Goal: Task Accomplishment & Management: Use online tool/utility

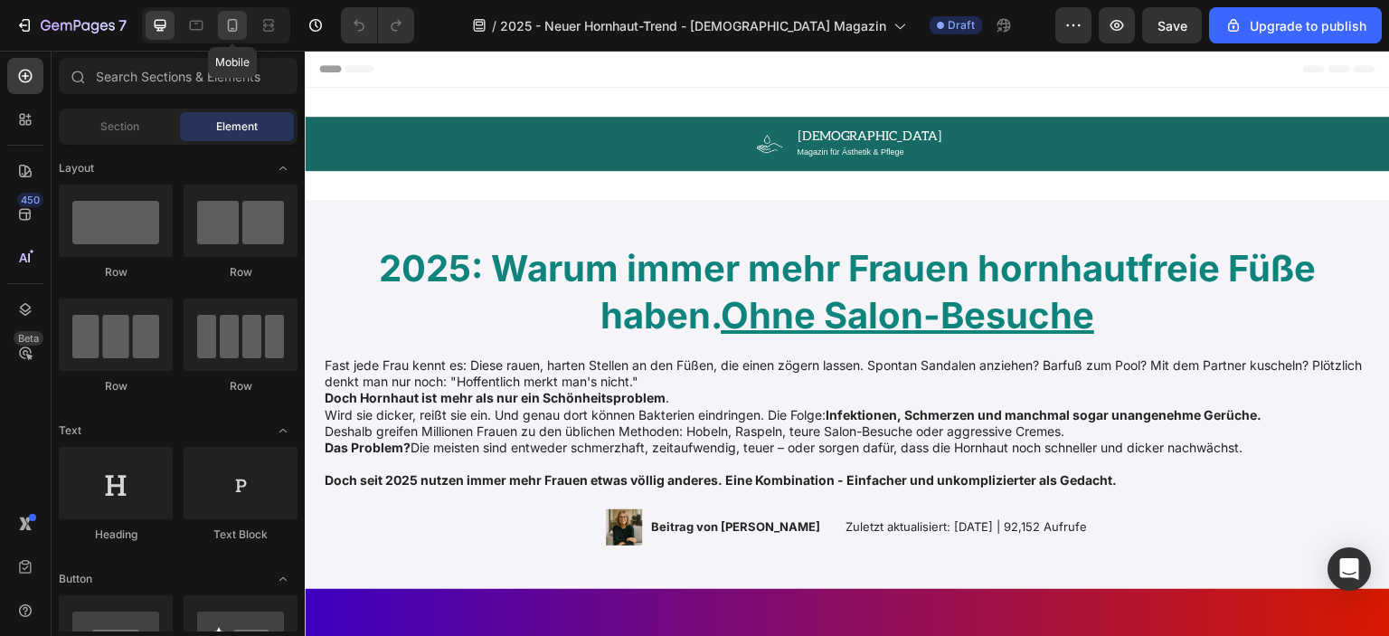
click at [242, 24] on div at bounding box center [232, 25] width 29 height 29
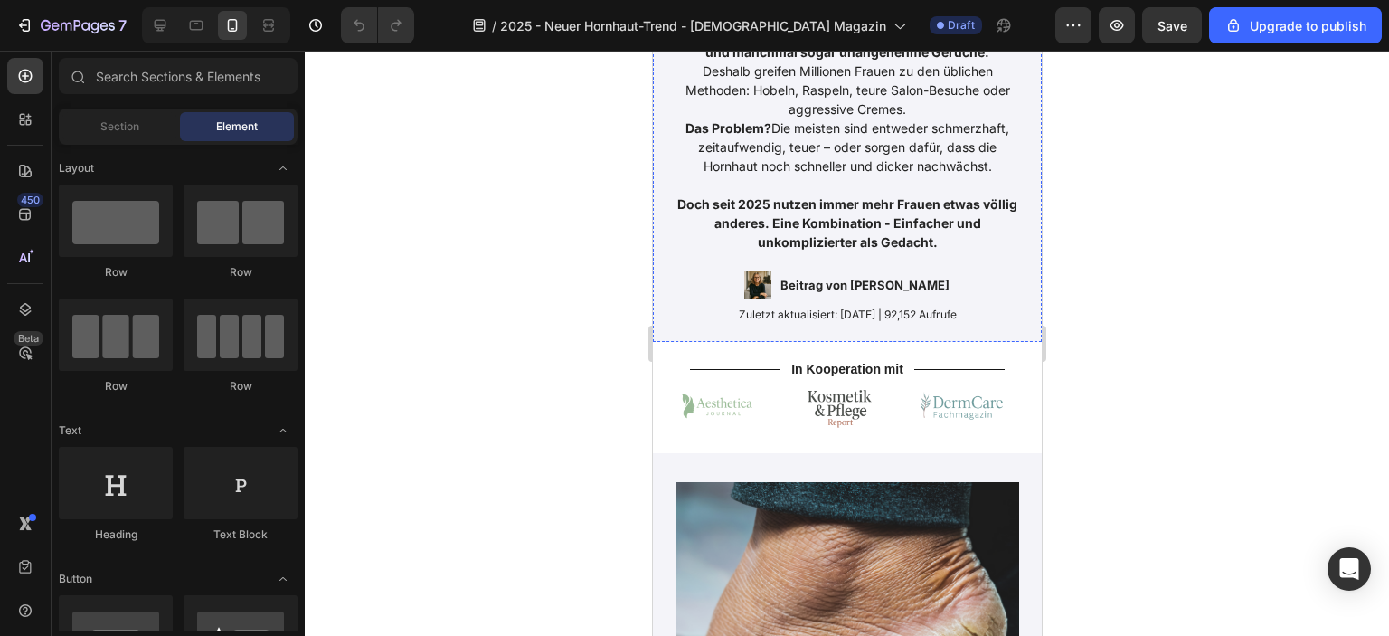
scroll to position [995, 0]
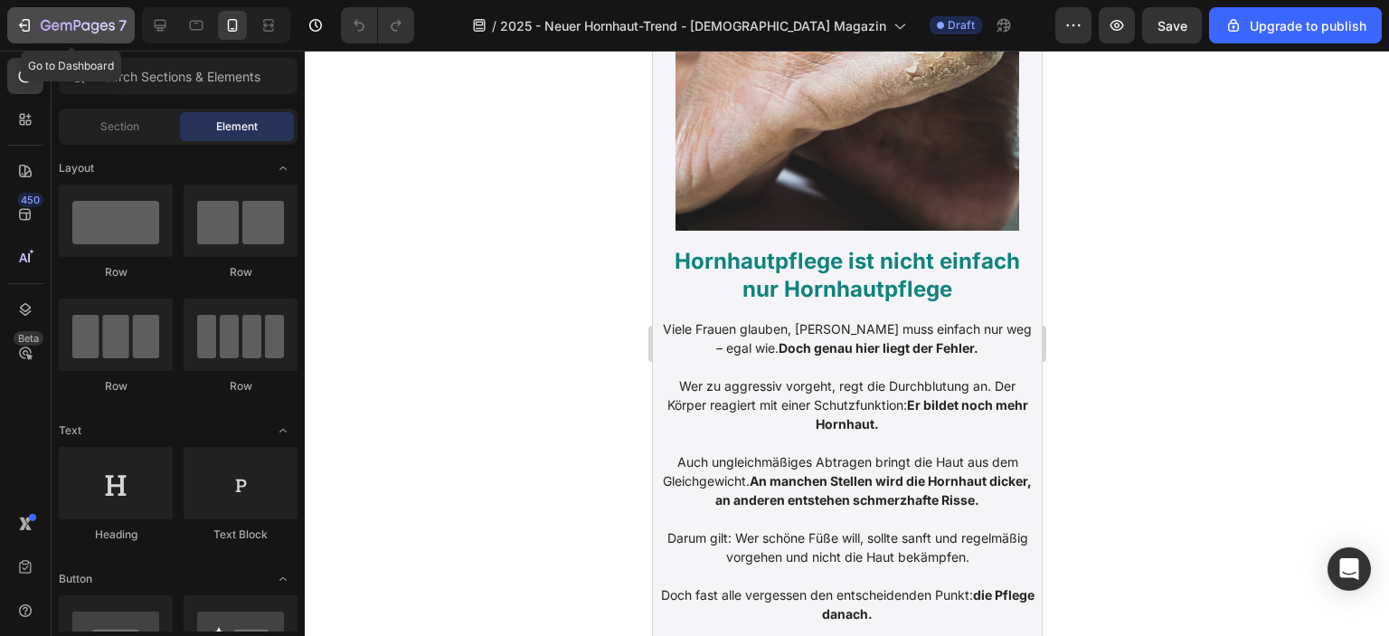
click at [8, 22] on button "7" at bounding box center [70, 25] width 127 height 36
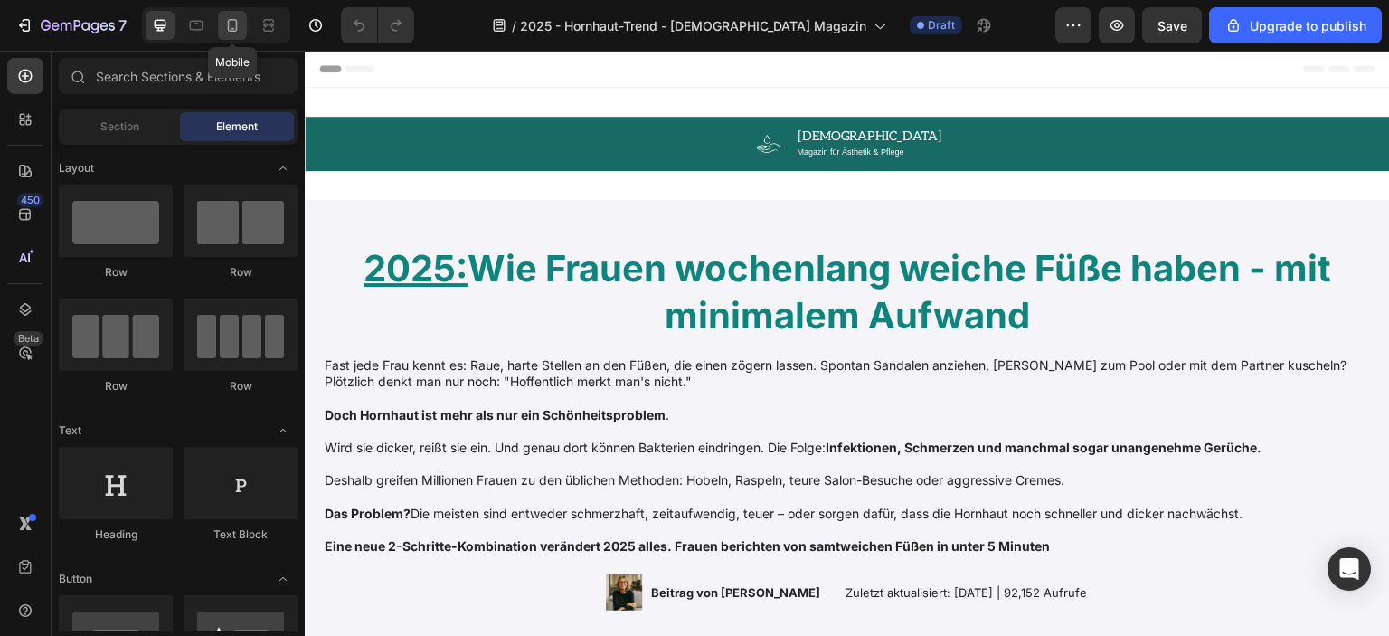
click at [231, 21] on icon at bounding box center [232, 25] width 18 height 18
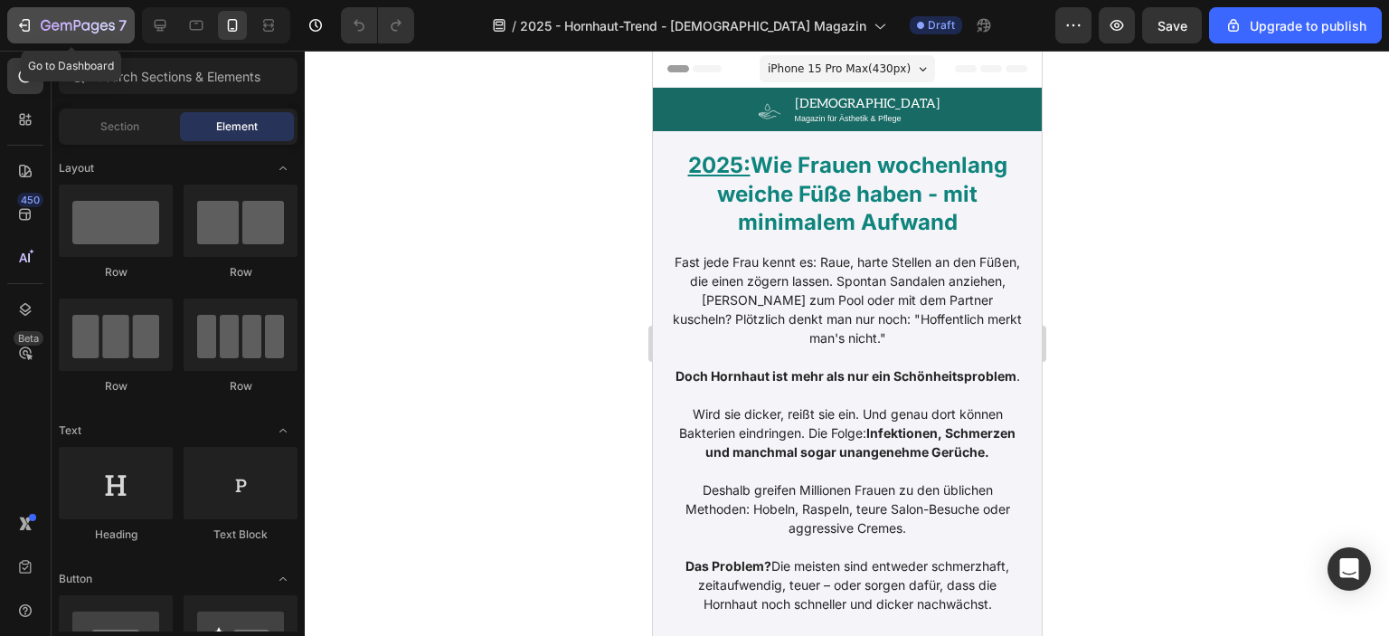
click at [34, 15] on div "7" at bounding box center [70, 25] width 111 height 22
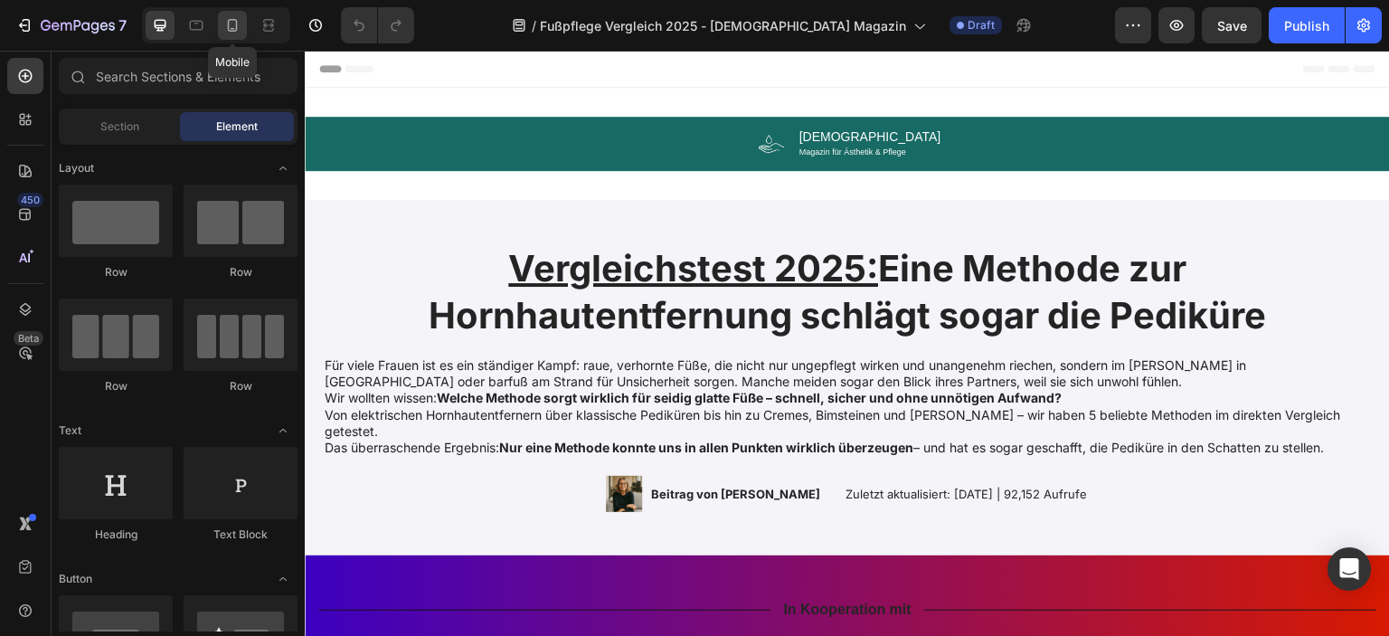
click at [231, 27] on icon at bounding box center [232, 25] width 18 height 18
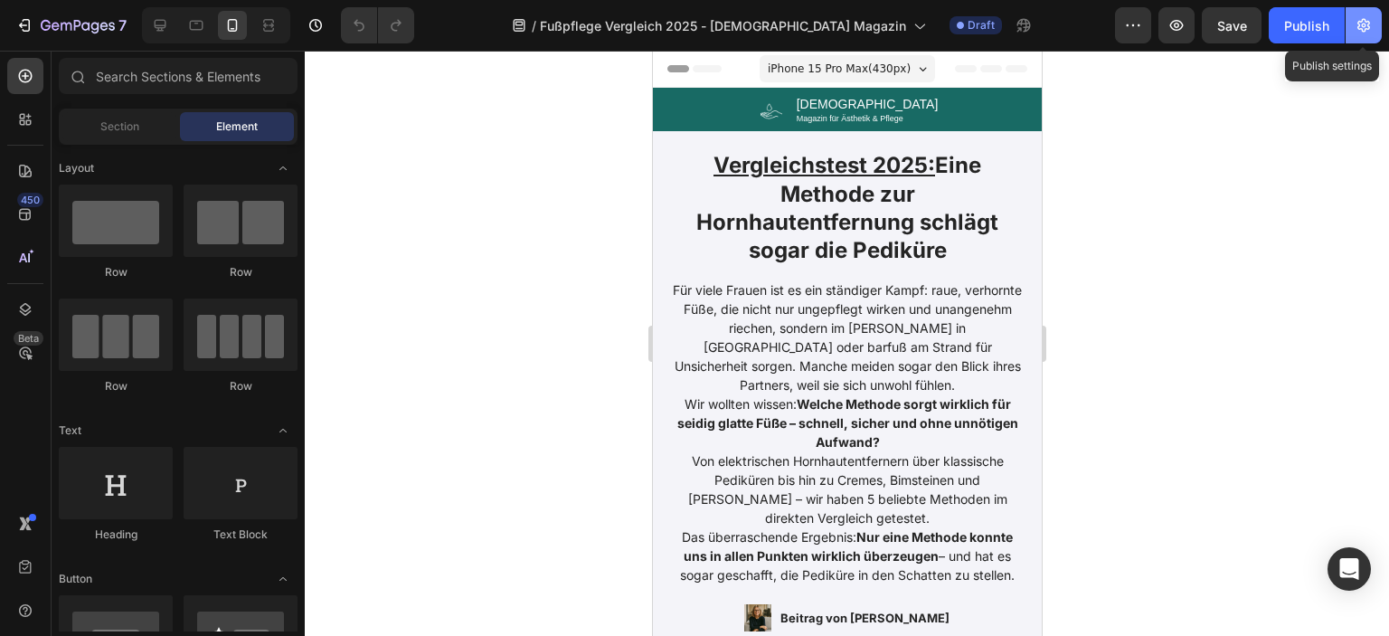
click at [1373, 22] on button "button" at bounding box center [1363, 25] width 36 height 36
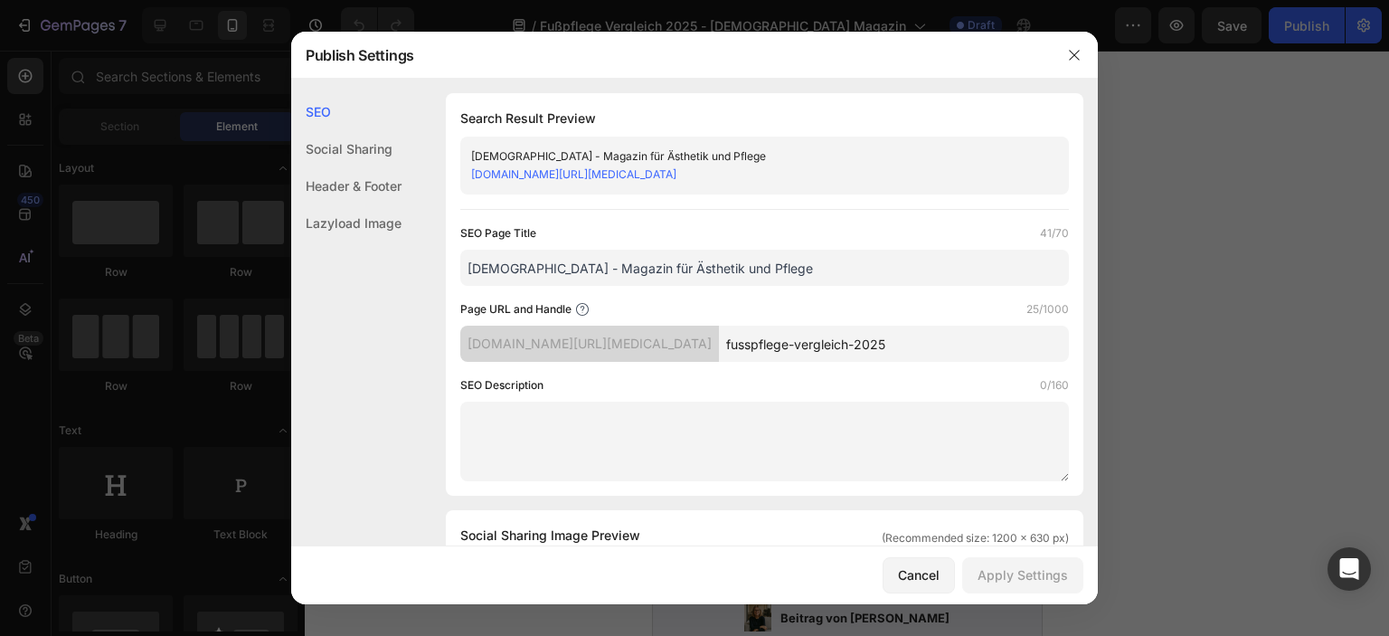
click at [523, 266] on input "Femelle - Magazin für Ästhetik und Pflege" at bounding box center [764, 268] width 609 height 36
drag, startPoint x: 572, startPoint y: 267, endPoint x: 717, endPoint y: 270, distance: 144.7
click at [717, 270] on input "Femelle Magazin für Ästhetik und Pflege" at bounding box center [764, 268] width 609 height 36
type input "[DEMOGRAPHIC_DATA] Magazin - Wie Frauen 2025 Hornhaut entfernen"
click at [884, 304] on div "Page URL and Handle 25/1000" at bounding box center [764, 309] width 609 height 18
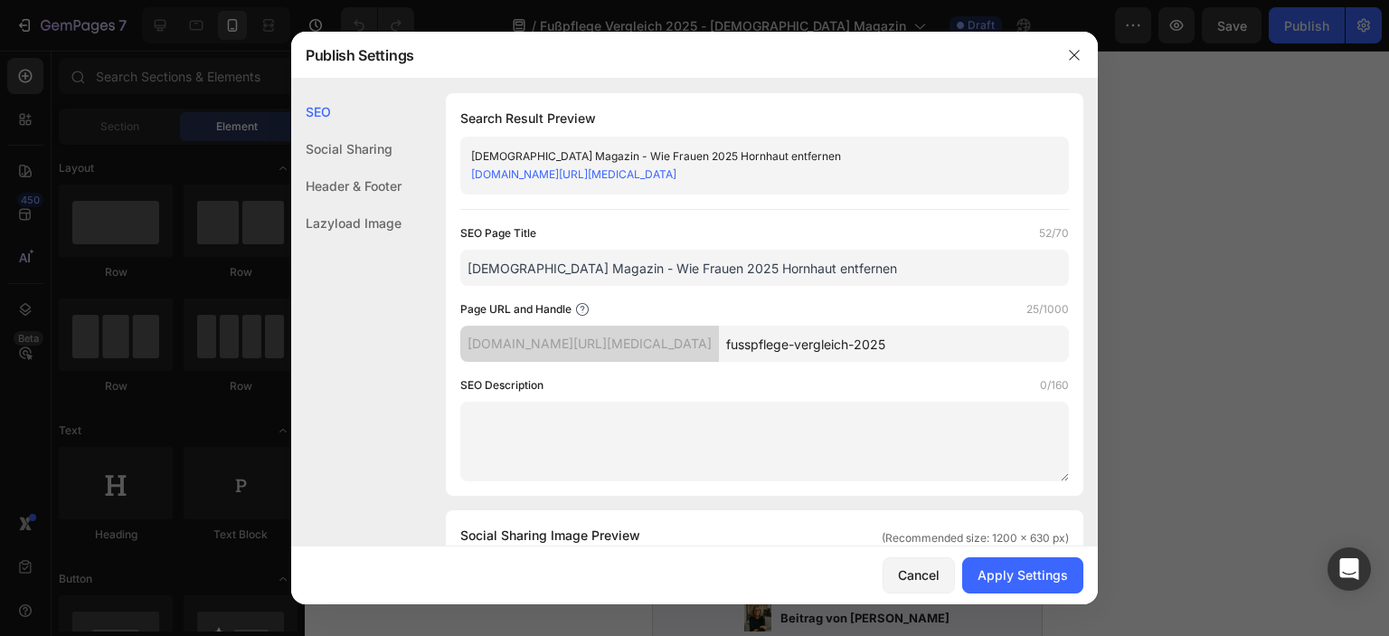
drag, startPoint x: 867, startPoint y: 343, endPoint x: 673, endPoint y: 349, distance: 194.5
click at [673, 349] on div "vutzw3-t3.myshopify.com/pages/ fusspflege-vergleich-2025" at bounding box center [764, 344] width 609 height 36
type input "h"
type input "[DEMOGRAPHIC_DATA]-magazin-2025"
click at [703, 370] on div "SEO Page Title 52/70 Femelle Magazin - Wie Frauen 2025 Hornhaut entfernen Page …" at bounding box center [764, 352] width 609 height 257
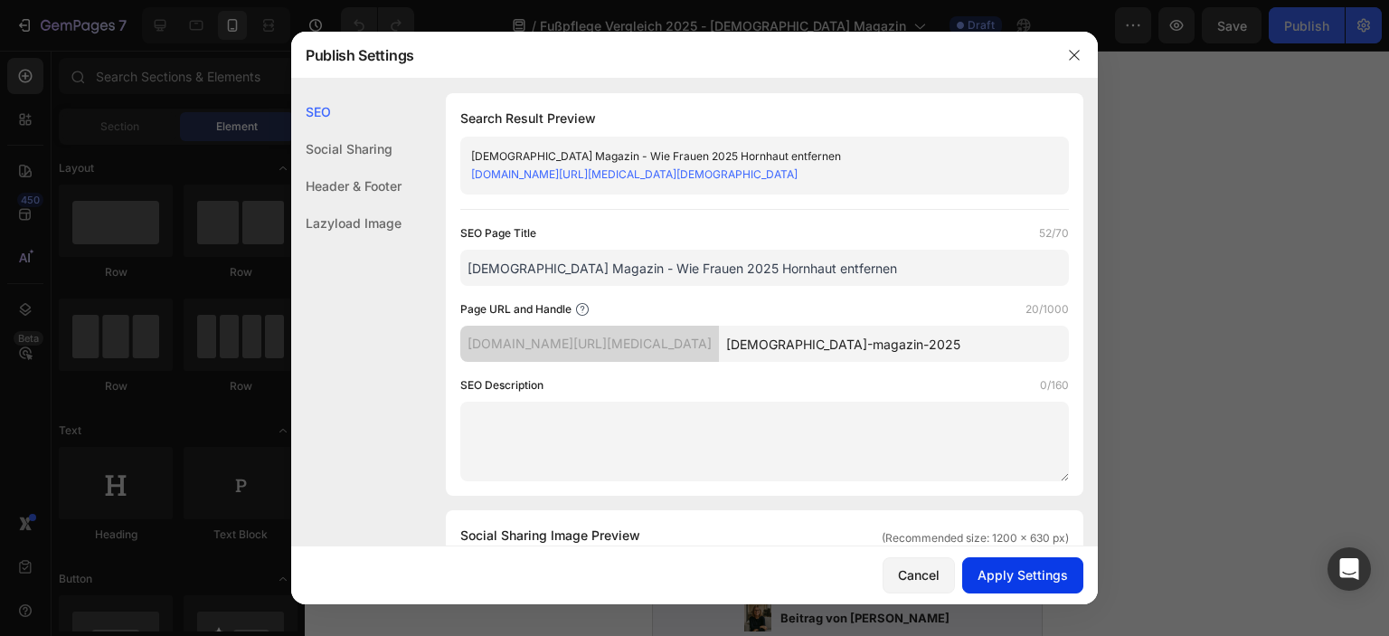
click at [990, 572] on div "Apply Settings" at bounding box center [1022, 574] width 90 height 19
click at [1067, 57] on icon "button" at bounding box center [1074, 55] width 14 height 14
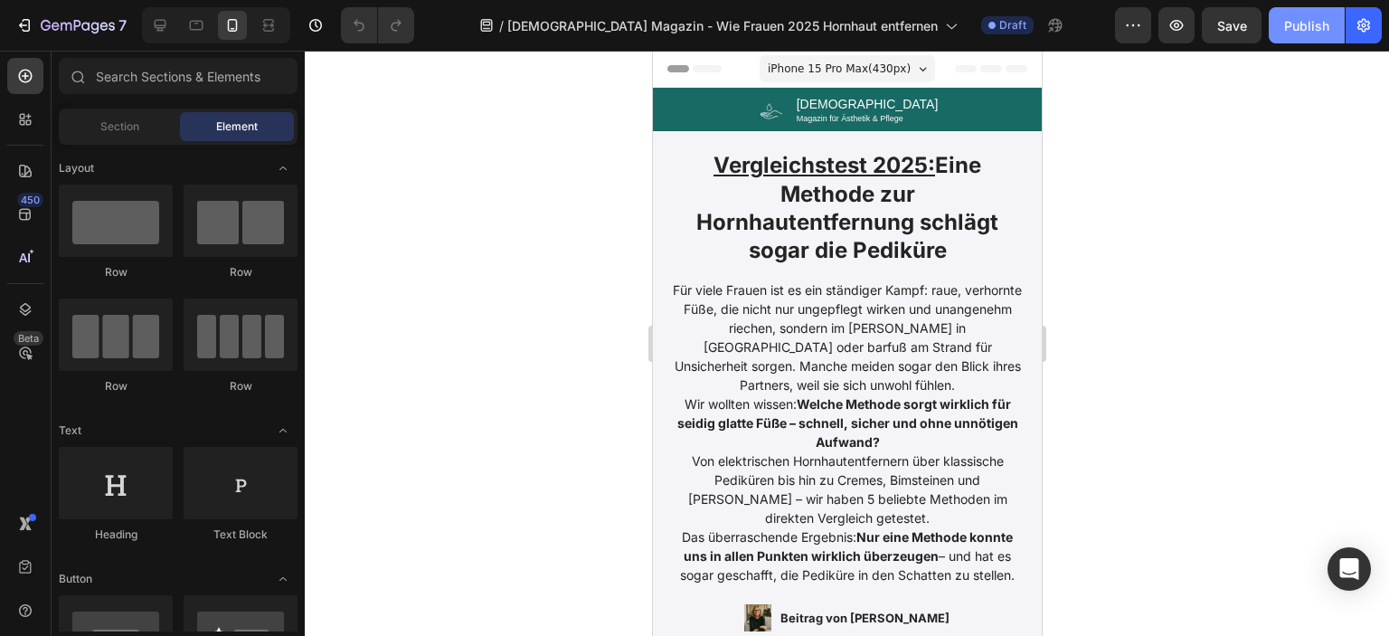
click at [1293, 33] on div "Publish" at bounding box center [1306, 25] width 45 height 19
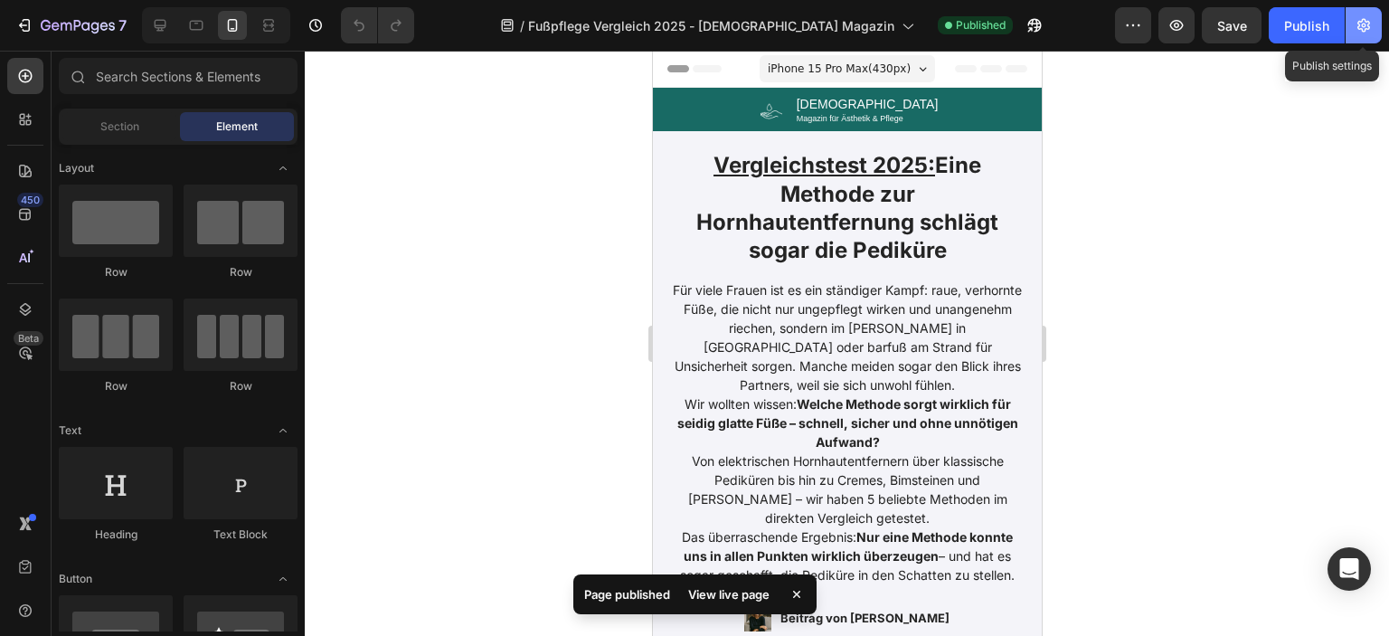
click at [1353, 24] on button "button" at bounding box center [1363, 25] width 36 height 36
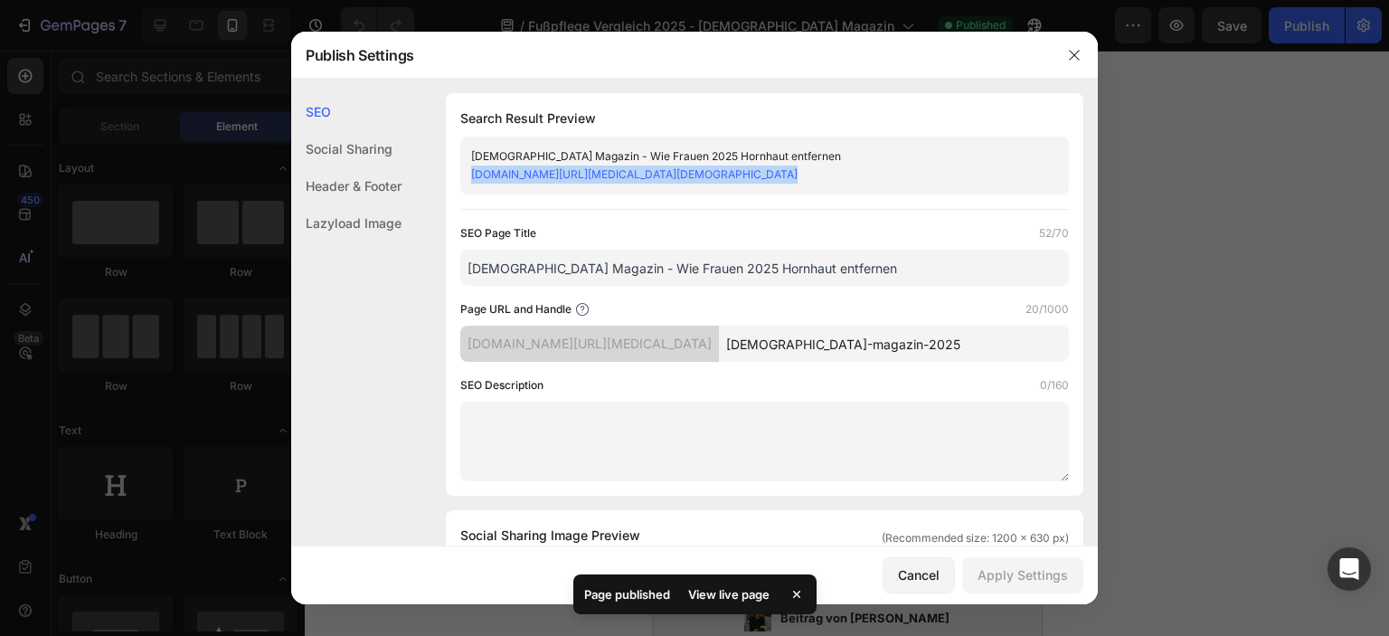
drag, startPoint x: 764, startPoint y: 175, endPoint x: 465, endPoint y: 173, distance: 299.3
click at [465, 173] on div "[DEMOGRAPHIC_DATA] Magazin - Wie Frauen 2025 Hornhaut entfernen [DOMAIN_NAME][U…" at bounding box center [764, 166] width 609 height 58
copy link "[DOMAIN_NAME][URL][MEDICAL_DATA][DEMOGRAPHIC_DATA]"
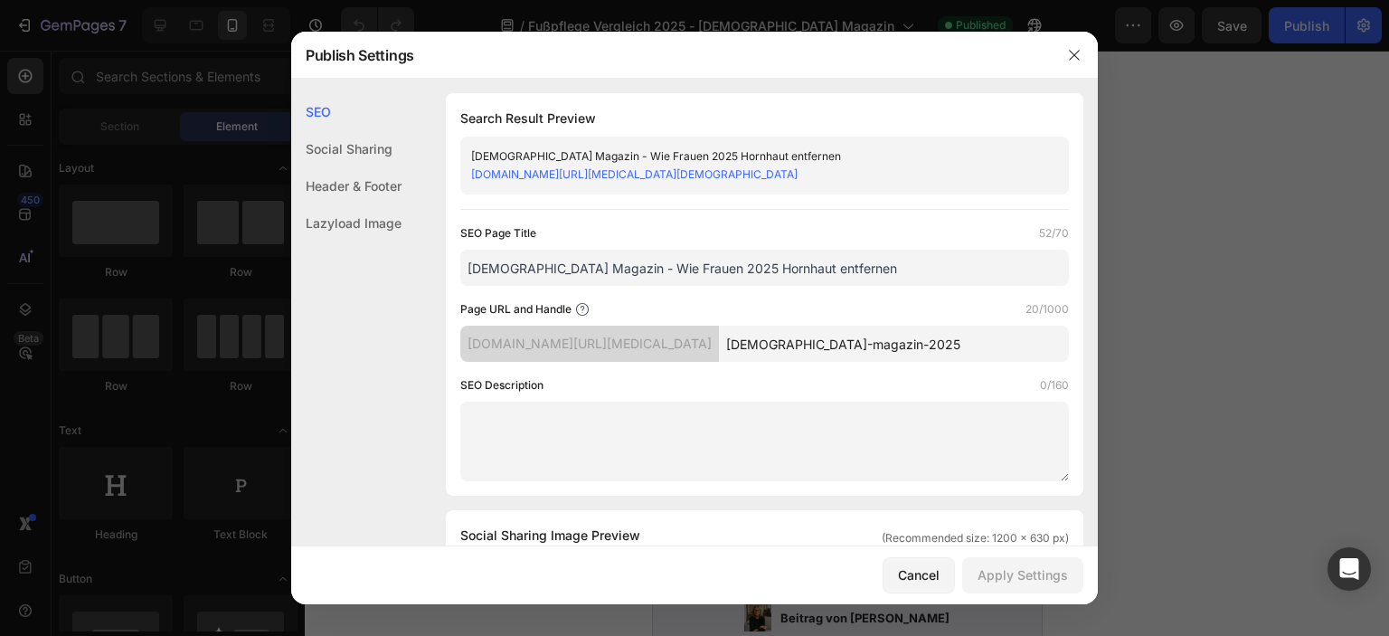
click at [1141, 222] on div at bounding box center [694, 318] width 1389 height 636
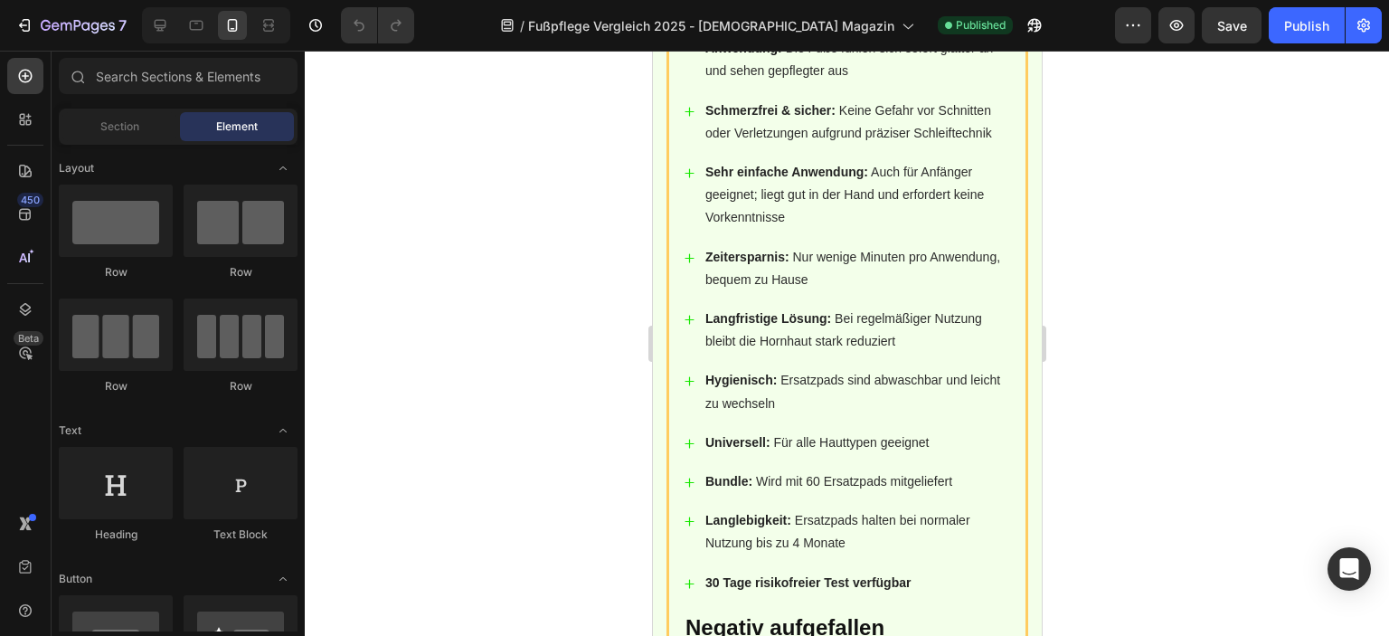
scroll to position [2532, 0]
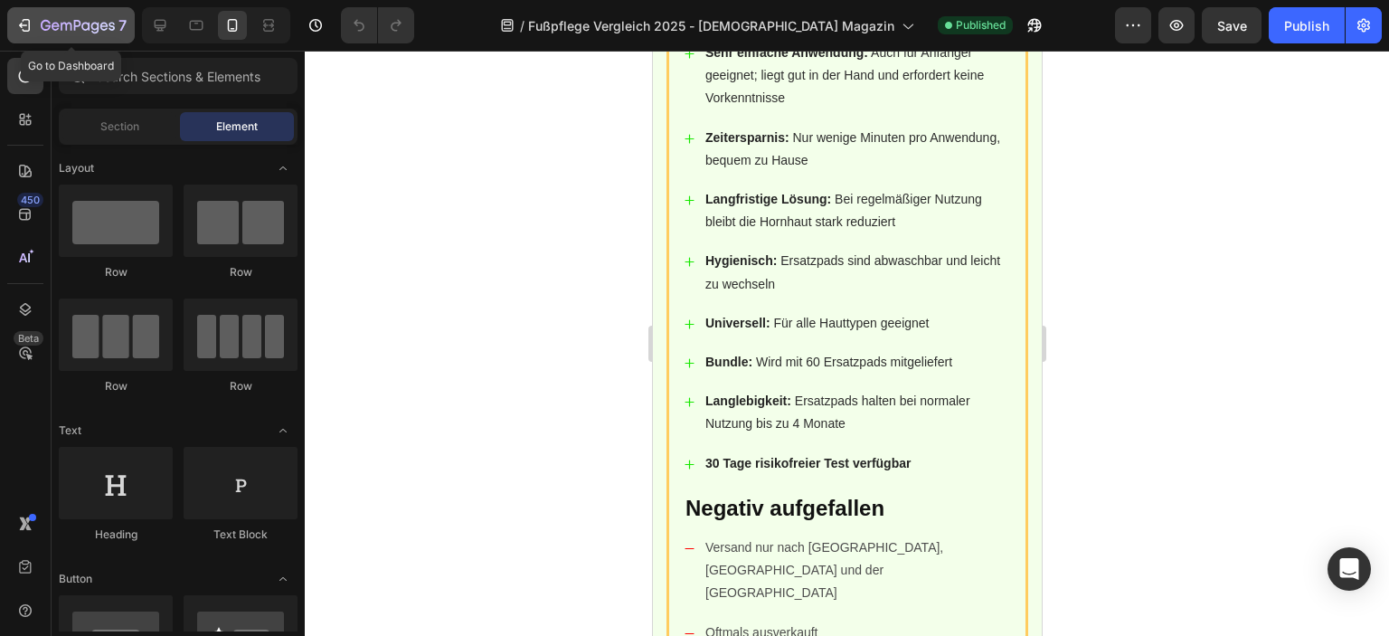
click at [30, 22] on icon "button" at bounding box center [24, 25] width 18 height 18
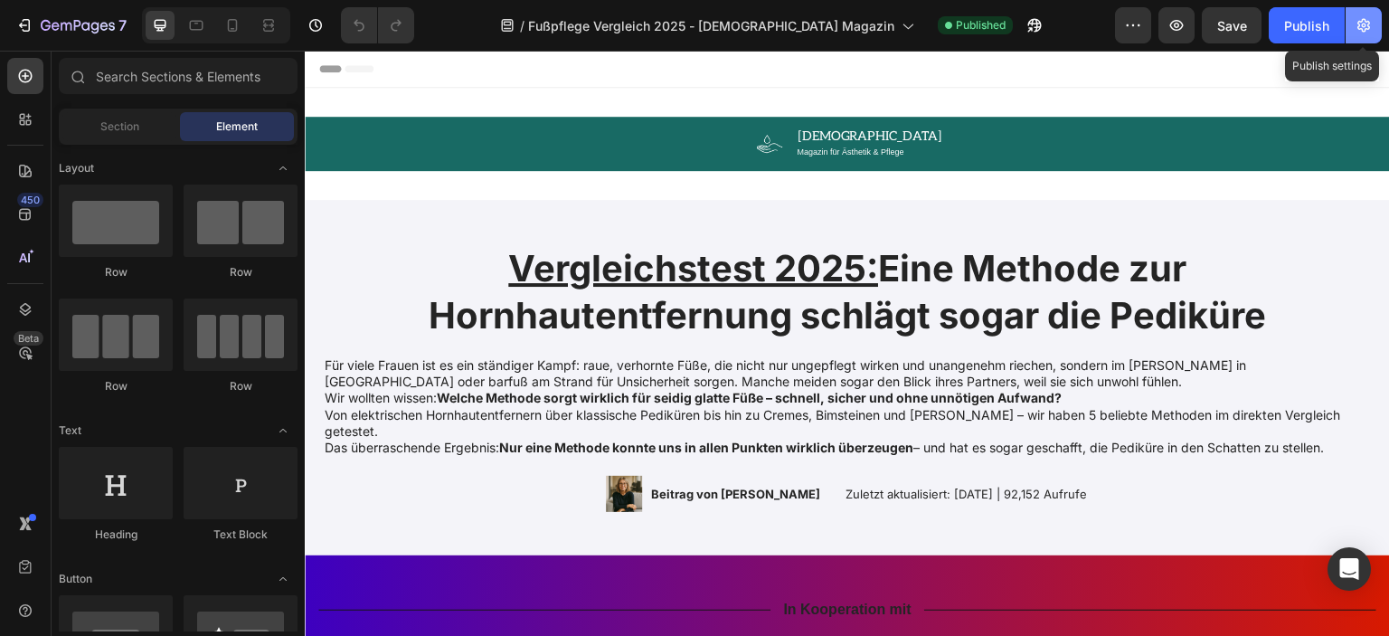
click at [1373, 30] on button "button" at bounding box center [1363, 25] width 36 height 36
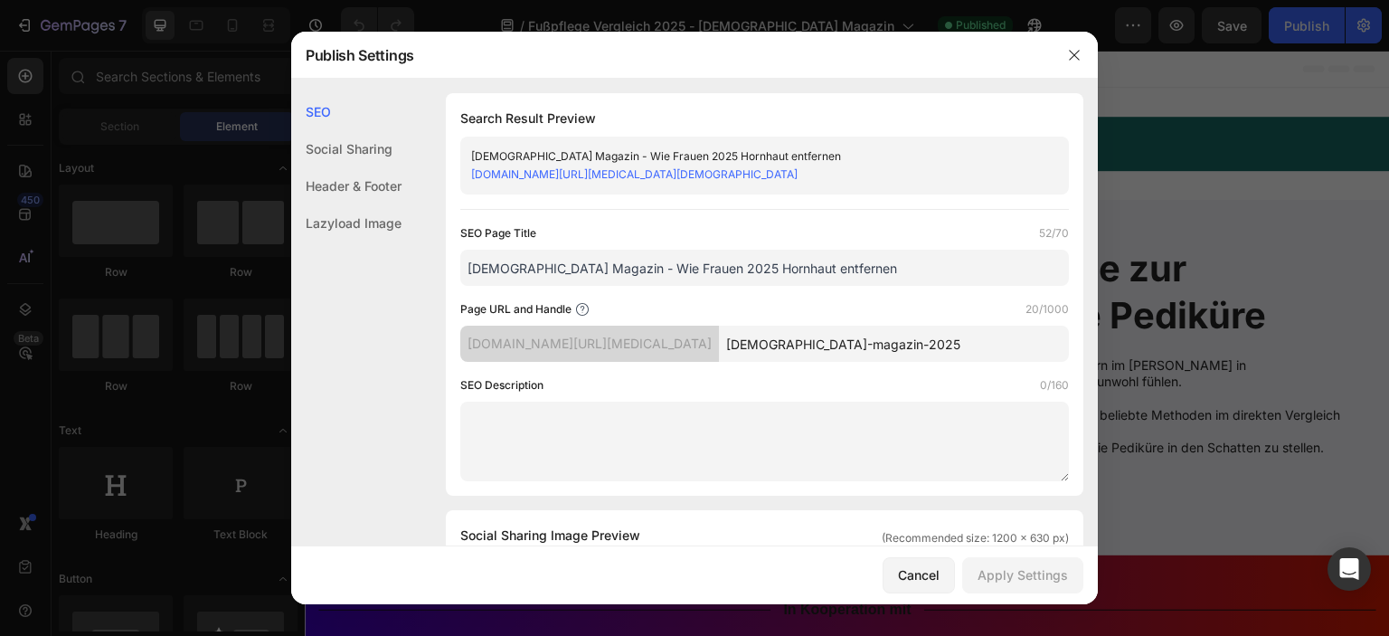
drag, startPoint x: 829, startPoint y: 344, endPoint x: 687, endPoint y: 339, distance: 142.0
click at [719, 339] on input "femelle-magazin-2025" at bounding box center [894, 344] width 350 height 36
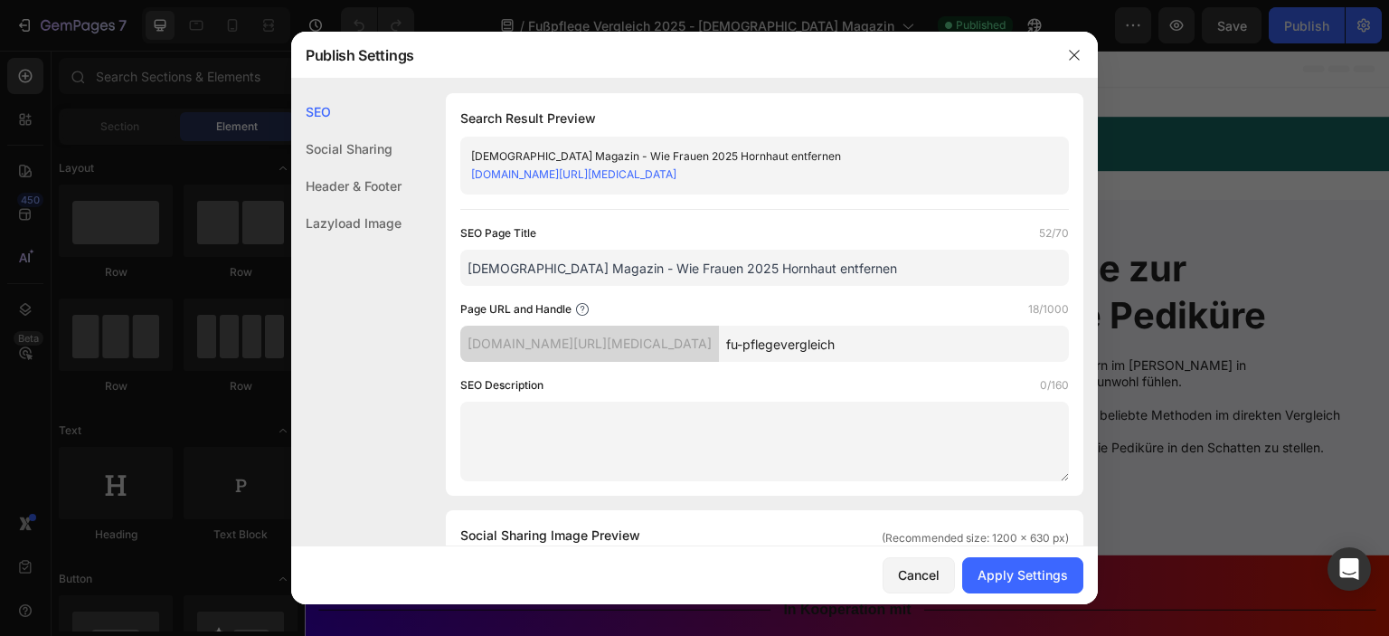
click at [719, 342] on input "fu-pflegevergleich" at bounding box center [894, 344] width 350 height 36
type input "fu-pflegevergleich"
click at [746, 346] on input "fu-pflegevergleich" at bounding box center [894, 344] width 350 height 36
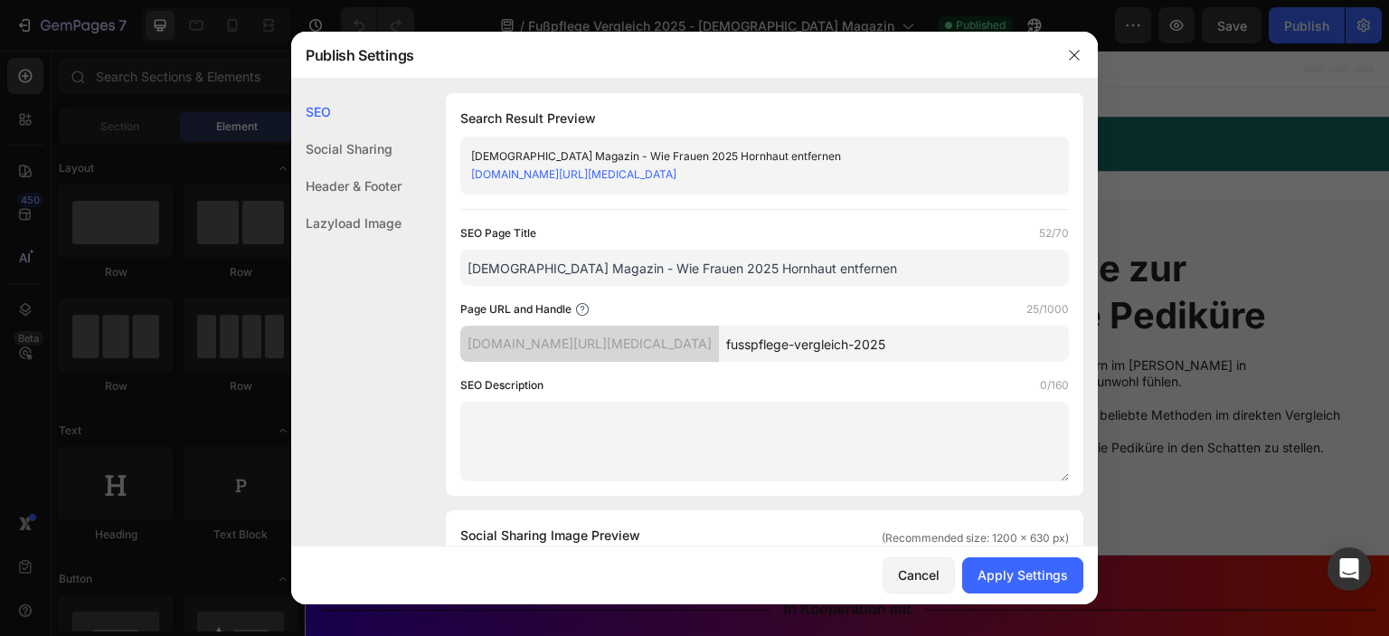
type input "fusspflege-vergleich-2025"
drag, startPoint x: 803, startPoint y: 267, endPoint x: 584, endPoint y: 270, distance: 218.8
click at [584, 270] on input "[DEMOGRAPHIC_DATA] Magazin - Wie Frauen 2025 Hornhaut entfernen" at bounding box center [764, 268] width 609 height 36
click at [580, 267] on input "Femelle Magazin - Hornhautentfernungsmethoden" at bounding box center [764, 268] width 609 height 36
click at [984, 269] on input "Femelle Magazin - Vergleichstest - Hornhautentfernungsmethoden" at bounding box center [764, 268] width 609 height 36
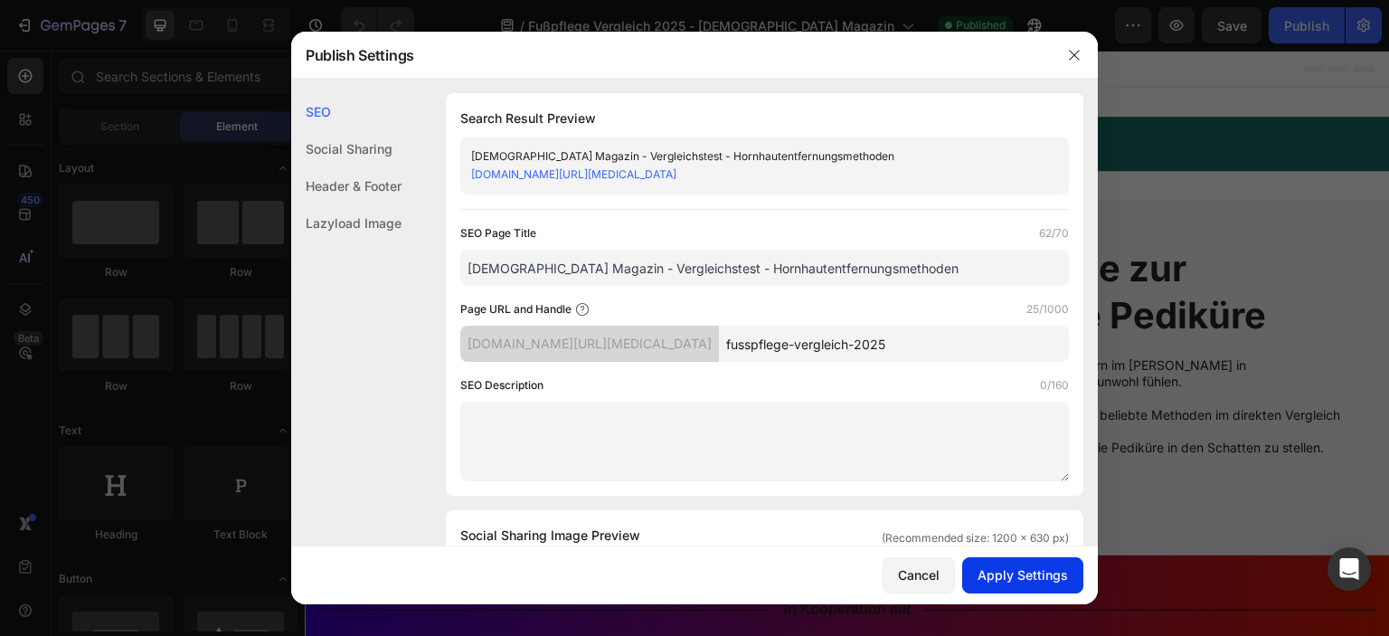
type input "Femelle Magazin - Vergleichstest - Hornhautentfernungsmethoden"
click at [1007, 573] on div "Apply Settings" at bounding box center [1022, 574] width 90 height 19
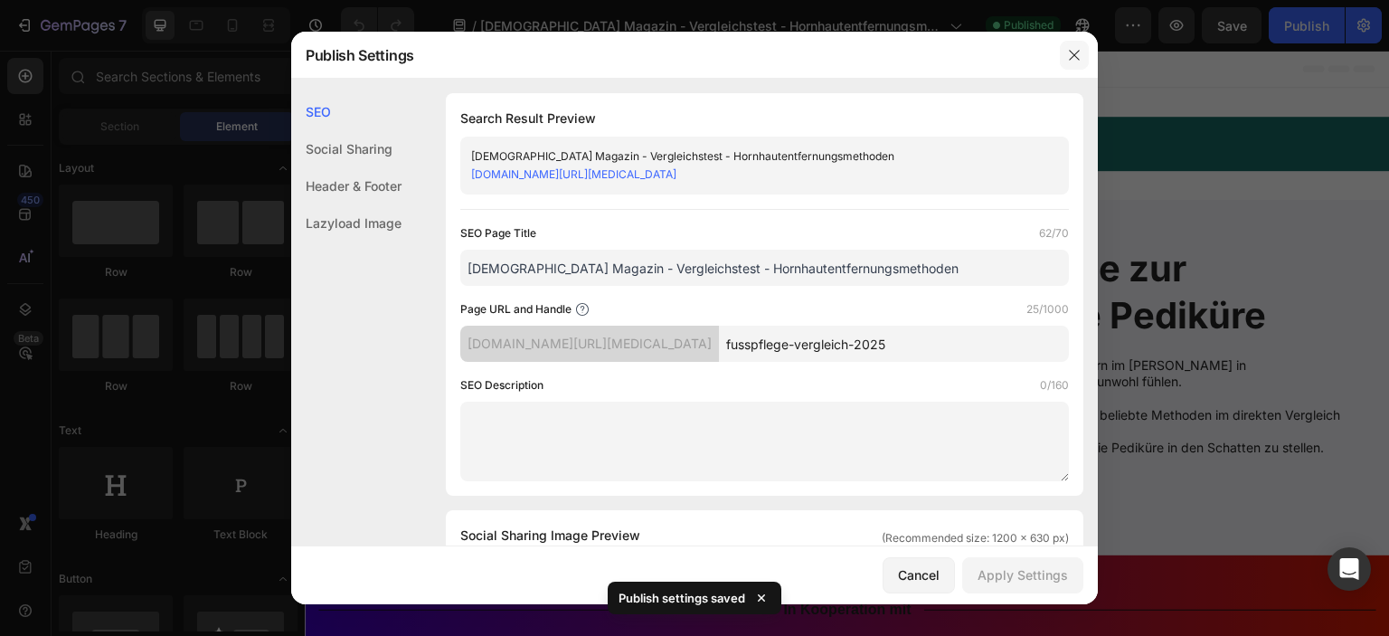
click at [1074, 49] on icon "button" at bounding box center [1074, 55] width 14 height 14
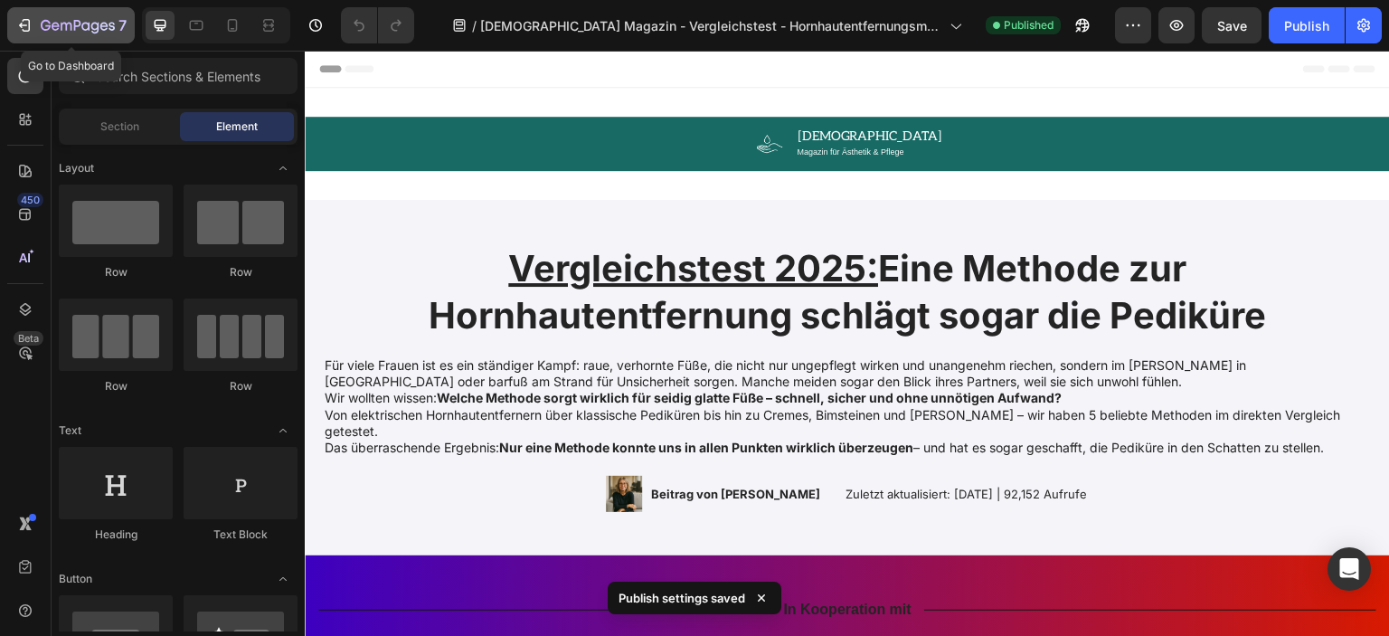
click at [31, 20] on icon "button" at bounding box center [24, 25] width 18 height 18
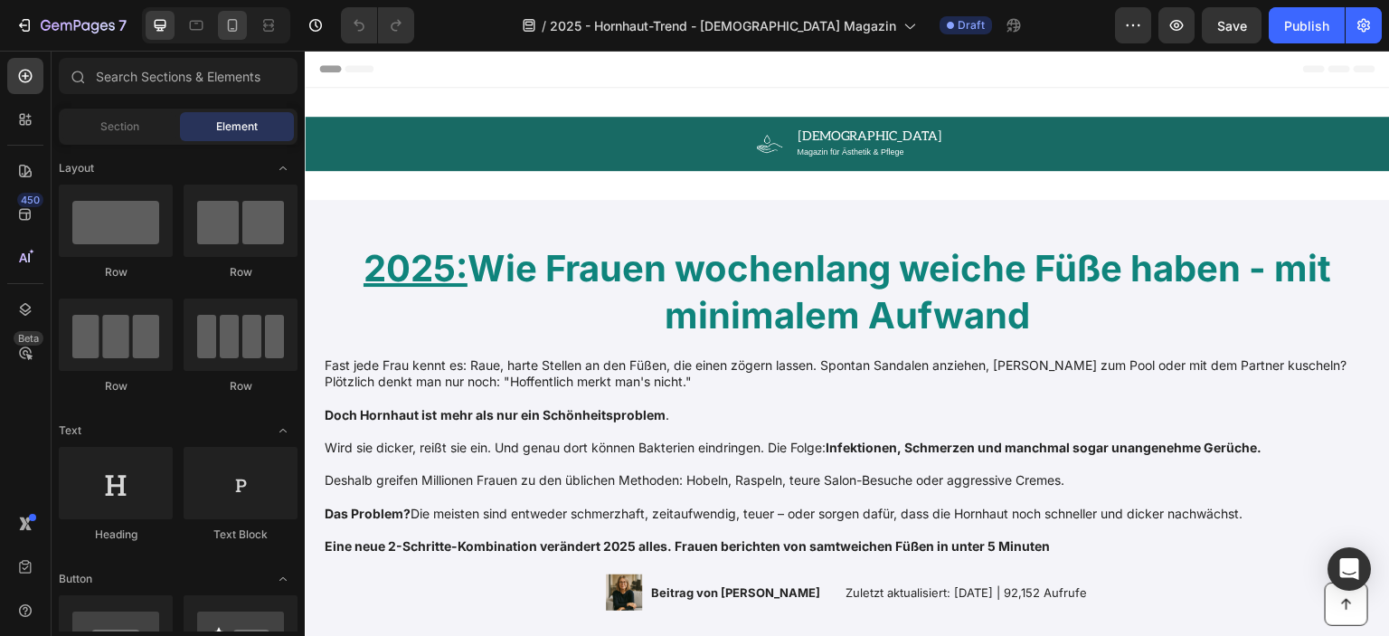
click at [234, 26] on icon at bounding box center [232, 25] width 18 height 18
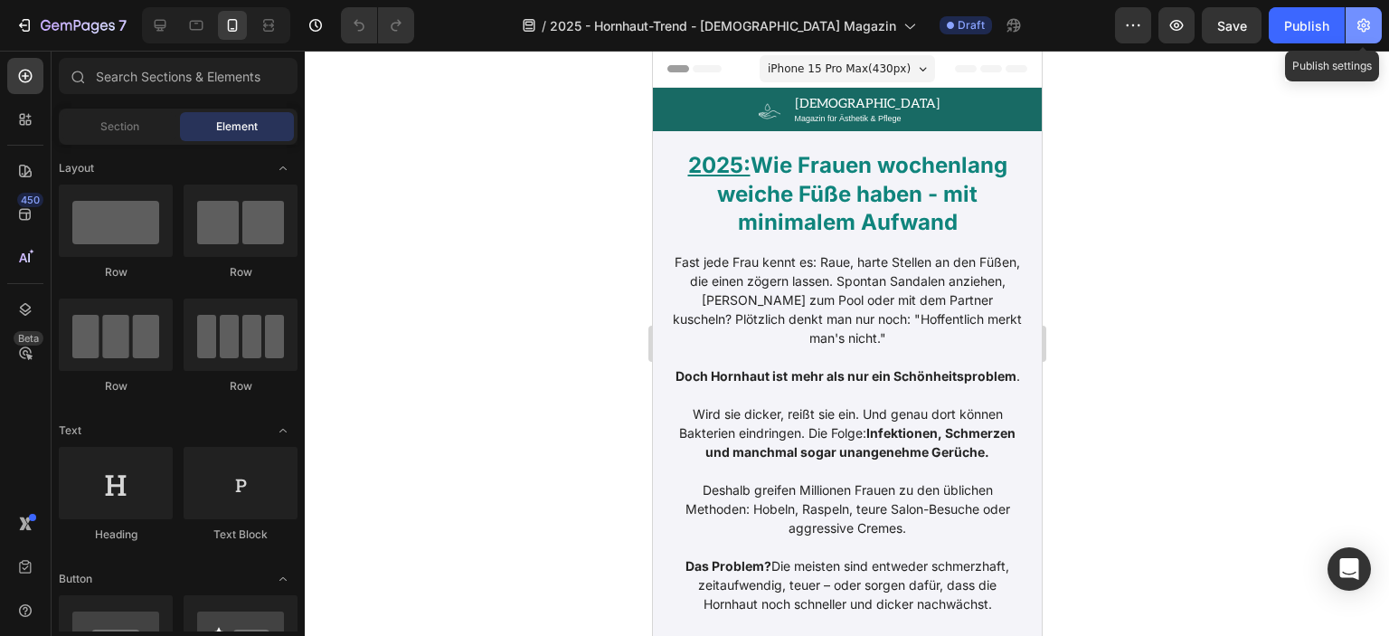
click at [1363, 29] on icon "button" at bounding box center [1363, 25] width 18 height 18
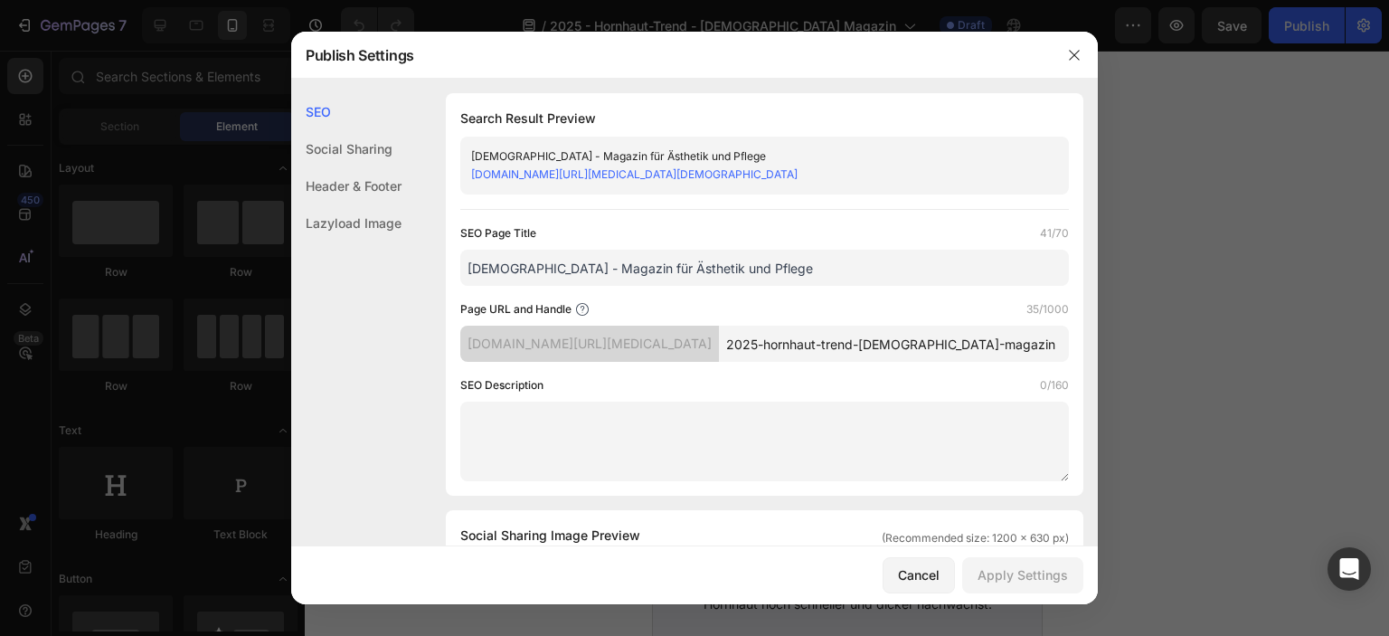
click at [527, 264] on input "[DEMOGRAPHIC_DATA] - Magazin für Ästhetik und Pflege" at bounding box center [764, 268] width 609 height 36
click at [569, 267] on input "[DEMOGRAPHIC_DATA] Magazin für Ästhetik und Pflege" at bounding box center [764, 268] width 609 height 36
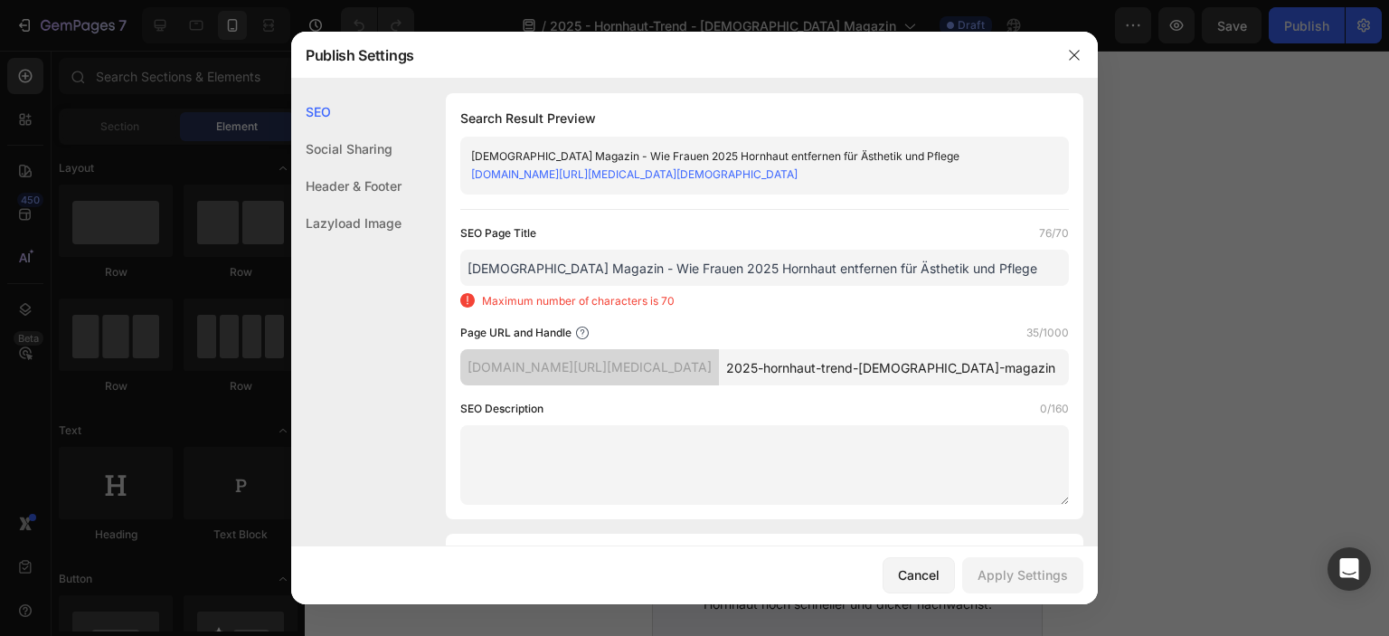
drag, startPoint x: 807, startPoint y: 265, endPoint x: 1013, endPoint y: 267, distance: 206.2
click at [1013, 267] on input "[DEMOGRAPHIC_DATA] Magazin - Wie Frauen 2025 Hornhaut entfernen für Ästhetik un…" at bounding box center [764, 268] width 609 height 36
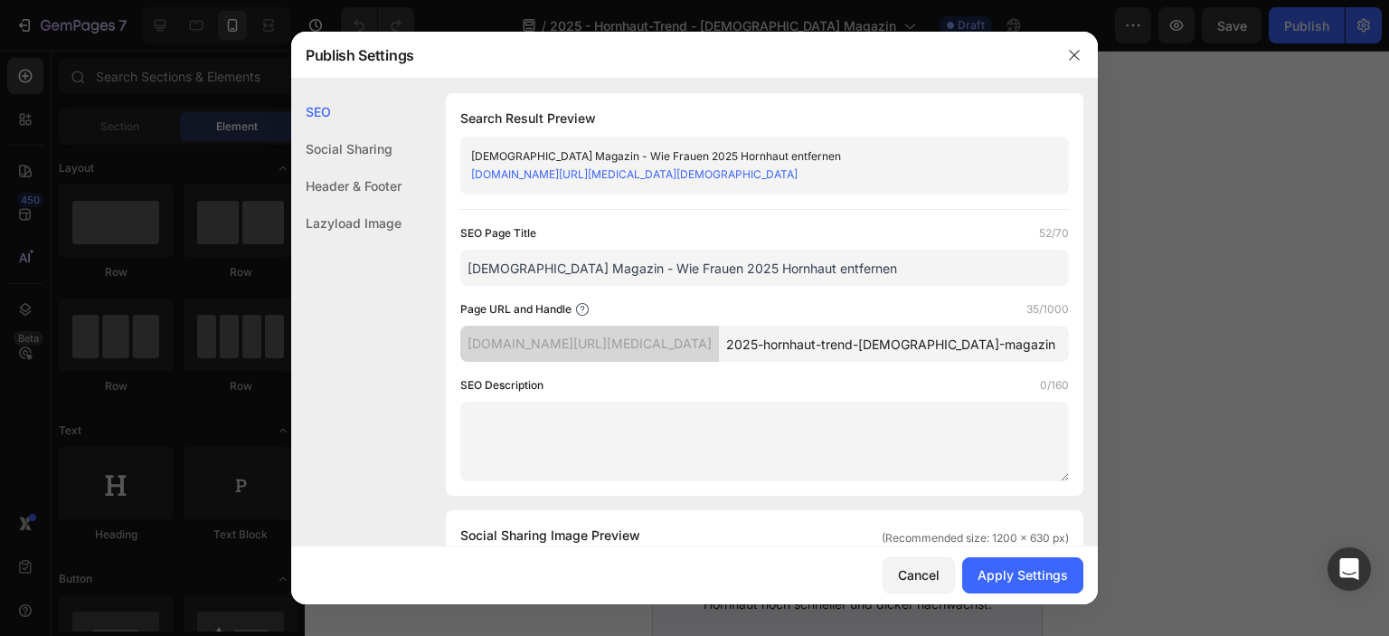
type input "[DEMOGRAPHIC_DATA] Magazin - Wie Frauen 2025 Hornhaut entfernen"
click at [946, 308] on div "Page URL and Handle 35/1000" at bounding box center [764, 309] width 609 height 18
drag, startPoint x: 853, startPoint y: 347, endPoint x: 637, endPoint y: 348, distance: 216.1
click at [644, 348] on div "[DOMAIN_NAME][URL][MEDICAL_DATA] 2025-hornhaut-trend-[DEMOGRAPHIC_DATA]-magazin" at bounding box center [764, 344] width 609 height 36
type input "[DEMOGRAPHIC_DATA]-magazin-2025"
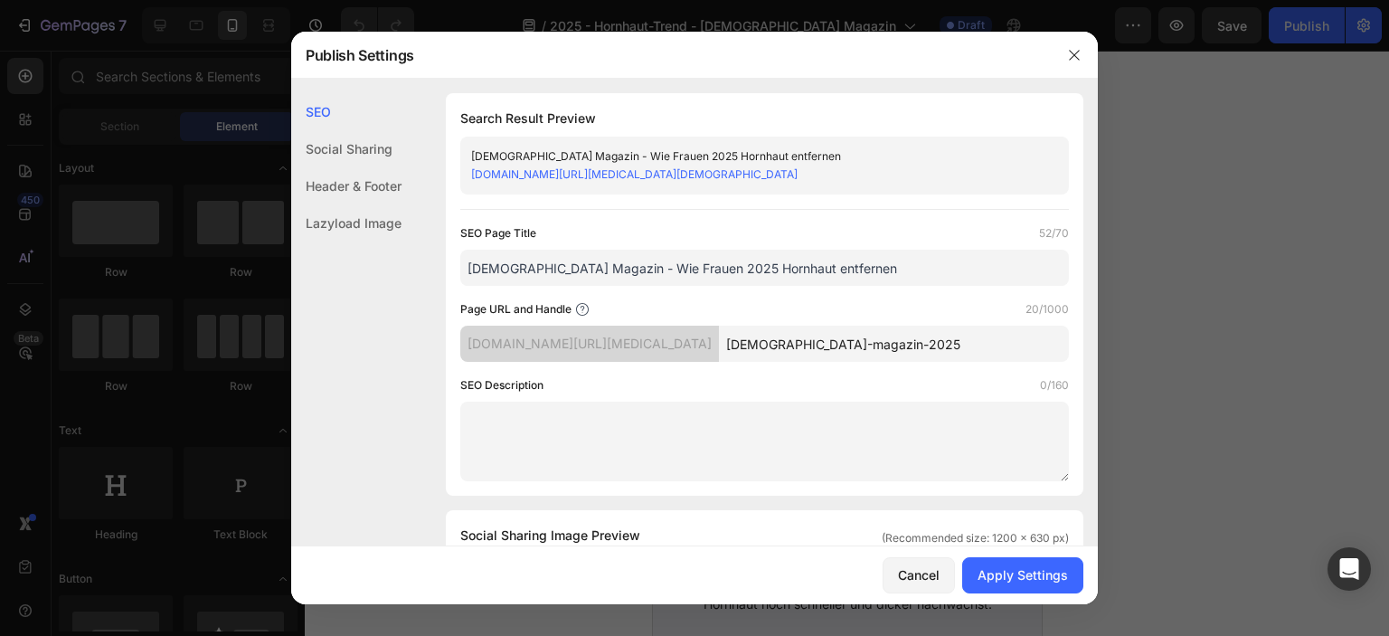
click at [747, 379] on div "SEO Description 0/160" at bounding box center [764, 385] width 609 height 18
click at [1000, 570] on div "Apply Settings" at bounding box center [1022, 574] width 90 height 19
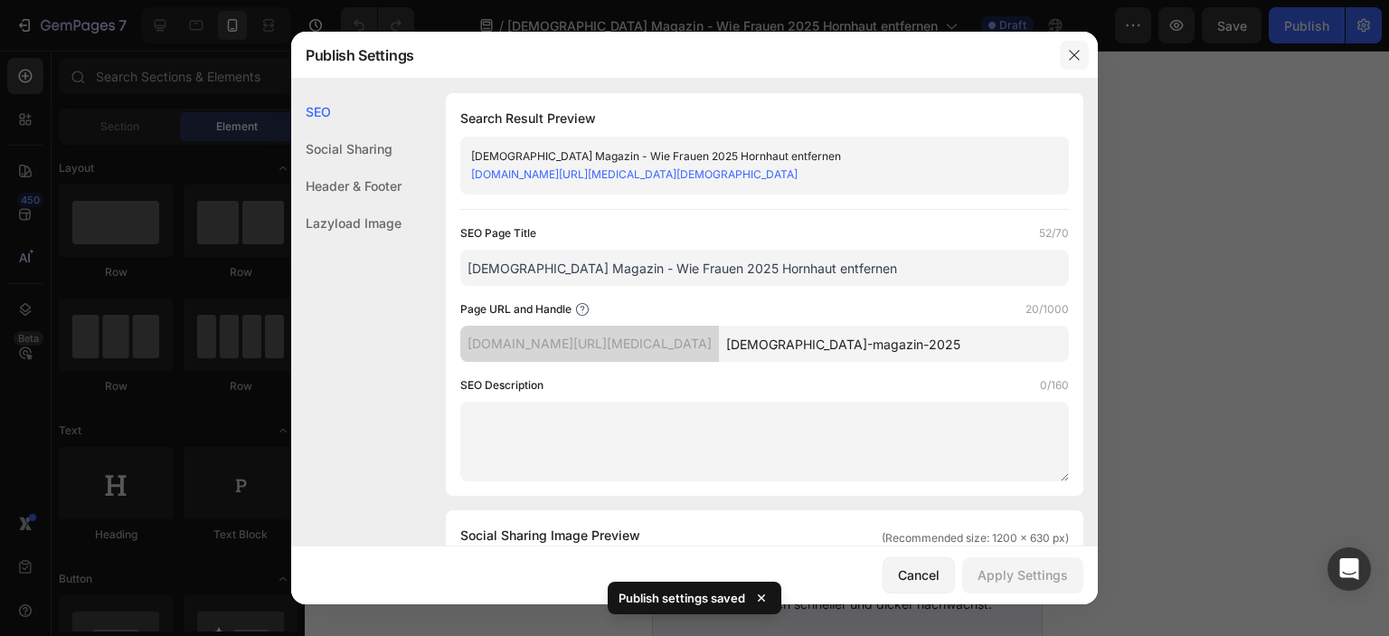
click at [1067, 53] on icon "button" at bounding box center [1074, 55] width 14 height 14
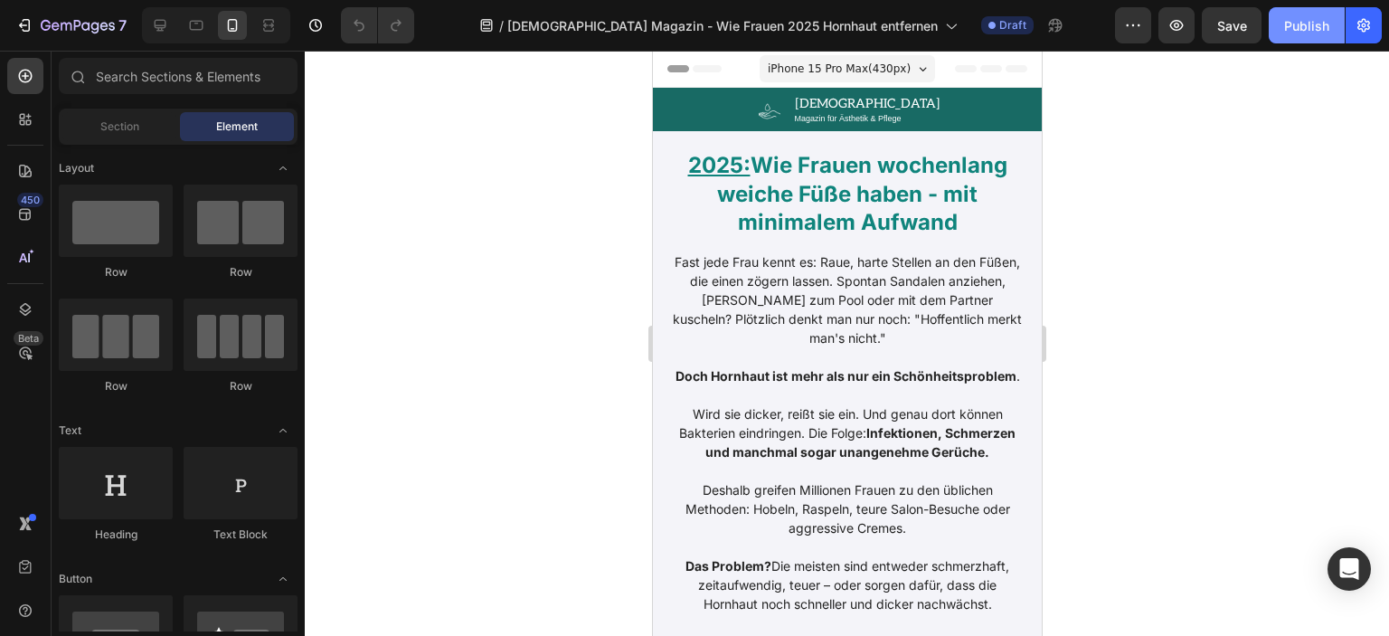
click at [1291, 29] on div "Publish" at bounding box center [1306, 25] width 45 height 19
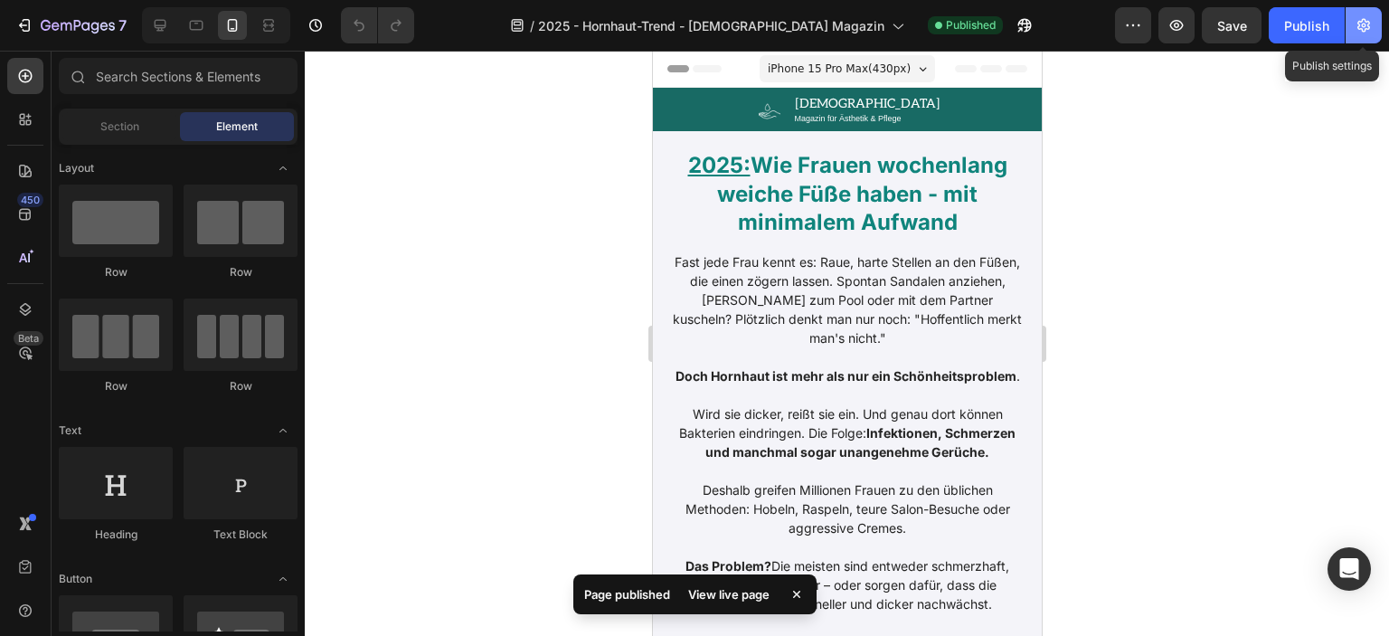
click at [1375, 19] on button "button" at bounding box center [1363, 25] width 36 height 36
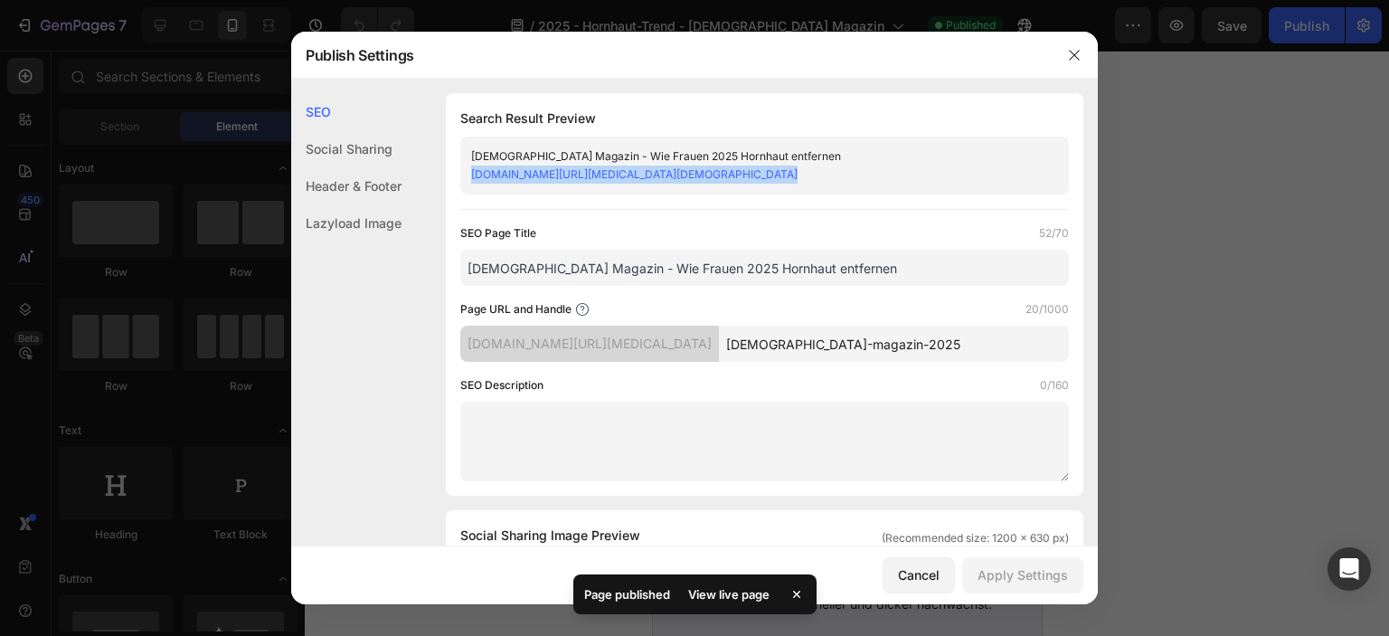
drag, startPoint x: 793, startPoint y: 177, endPoint x: 463, endPoint y: 176, distance: 330.0
click at [463, 176] on div "[DEMOGRAPHIC_DATA] Magazin - Wie Frauen 2025 Hornhaut entfernen [DOMAIN_NAME][U…" at bounding box center [764, 166] width 609 height 58
copy link "[DOMAIN_NAME][URL][MEDICAL_DATA][DEMOGRAPHIC_DATA]"
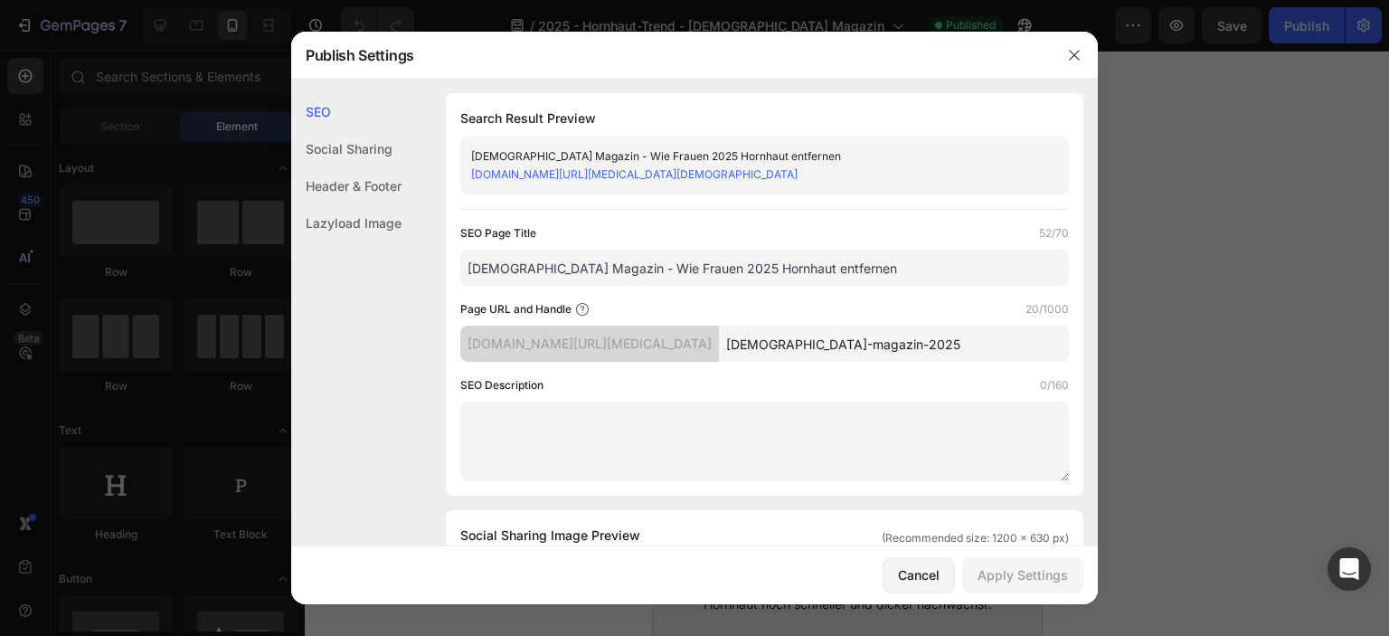
click at [788, 66] on div "Publish Settings" at bounding box center [671, 55] width 760 height 47
click at [1068, 51] on icon "button" at bounding box center [1074, 55] width 14 height 14
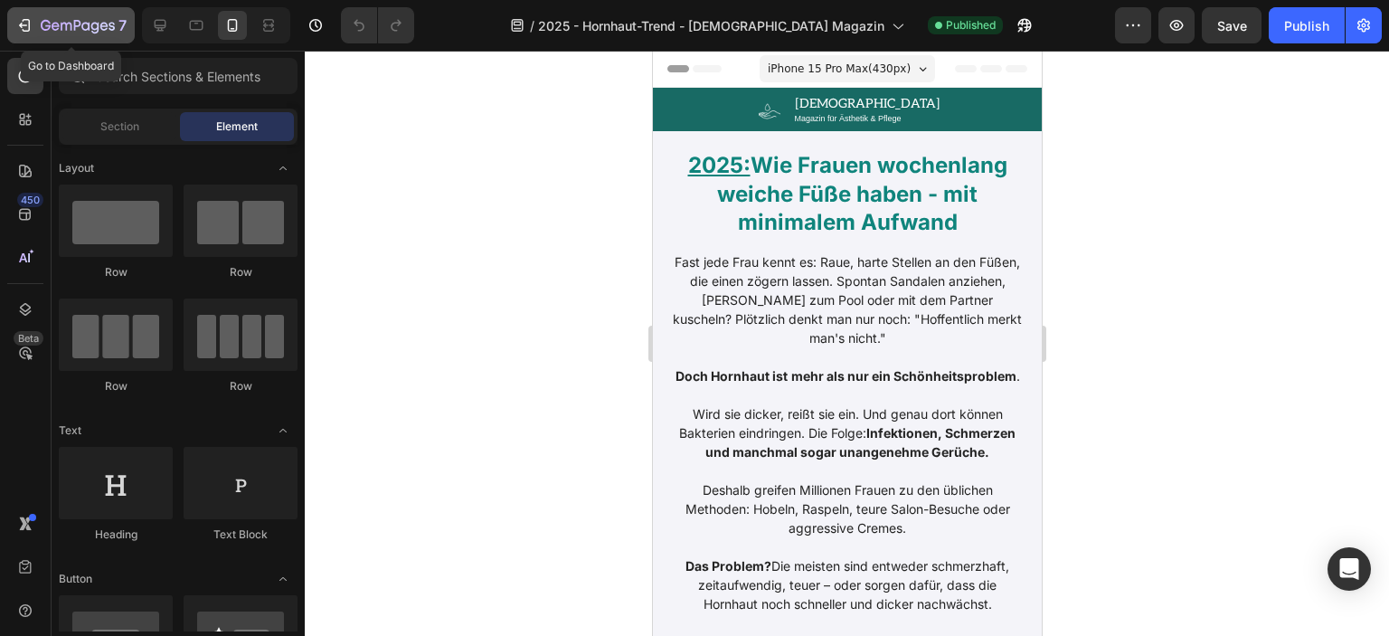
click at [35, 24] on div "7" at bounding box center [70, 25] width 111 height 22
